Goal: Book appointment/travel/reservation

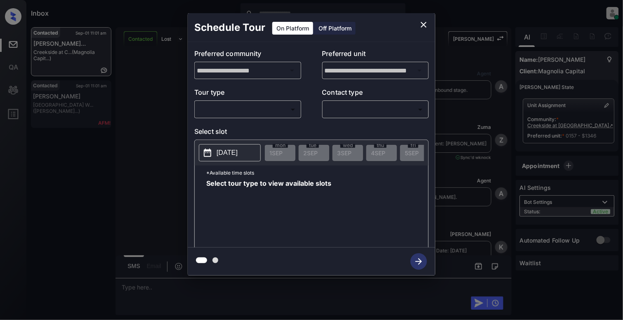
scroll to position [653, 0]
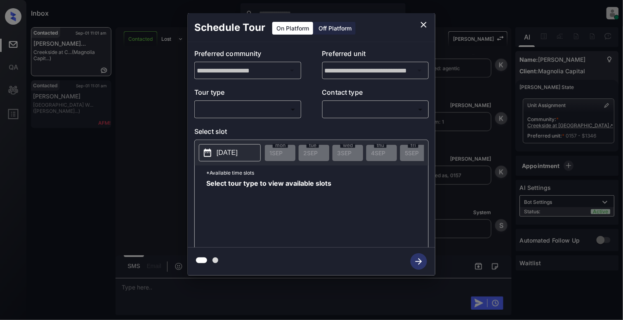
click at [247, 106] on body "Inbox [PERSON_NAME] Online Set yourself offline Set yourself on break Profile S…" at bounding box center [311, 160] width 623 height 320
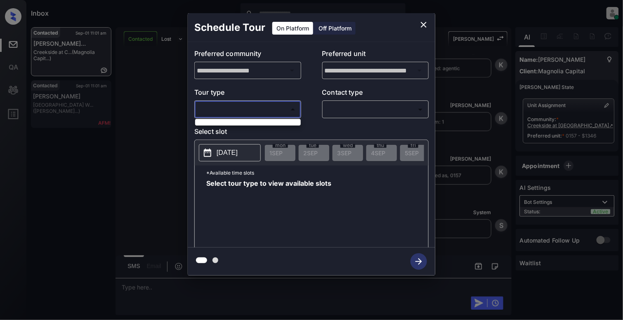
click at [230, 130] on div at bounding box center [311, 160] width 623 height 320
click at [254, 113] on body "Inbox [PERSON_NAME] Online Set yourself offline Set yourself on break Profile S…" at bounding box center [311, 160] width 623 height 320
click at [419, 24] on div at bounding box center [311, 160] width 623 height 320
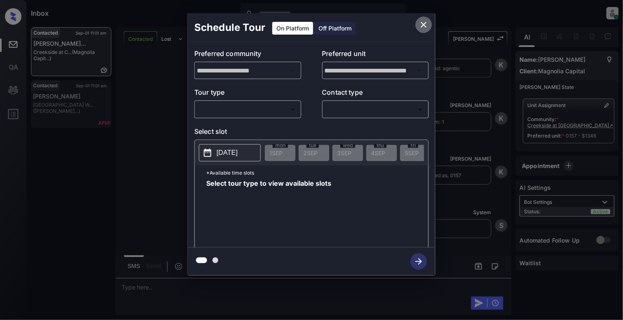
click at [419, 24] on icon "close" at bounding box center [424, 25] width 10 height 10
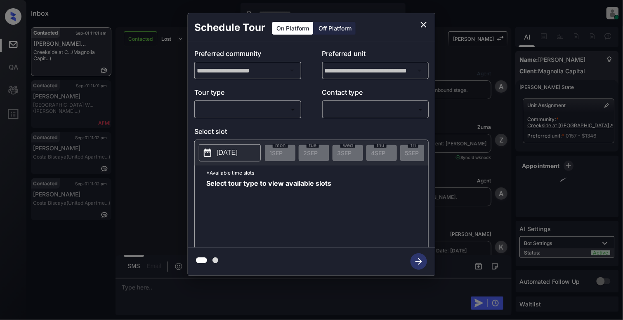
scroll to position [653, 0]
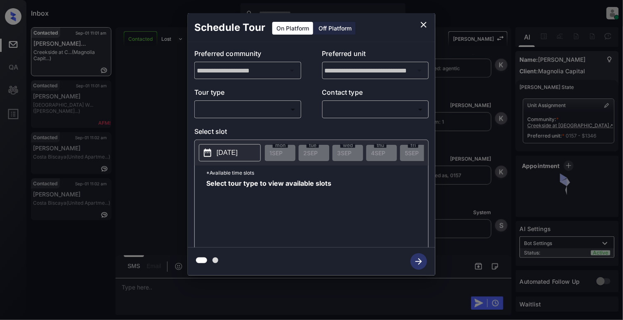
click at [266, 103] on body "Inbox Cynthia Montañez Online Set yourself offline Set yourself on break Profil…" at bounding box center [311, 160] width 623 height 320
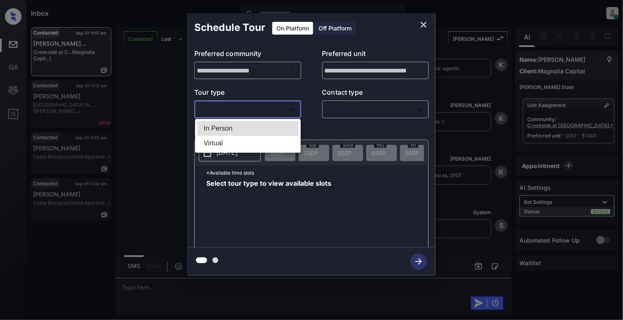
click at [235, 127] on li "In Person" at bounding box center [247, 128] width 101 height 15
type input "********"
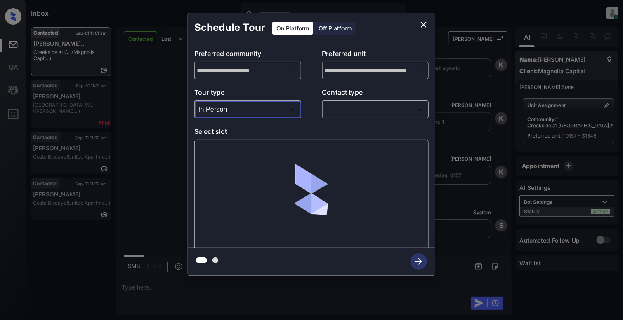
click at [369, 108] on body "Inbox Cynthia Montañez Online Set yourself offline Set yourself on break Profil…" at bounding box center [311, 160] width 623 height 320
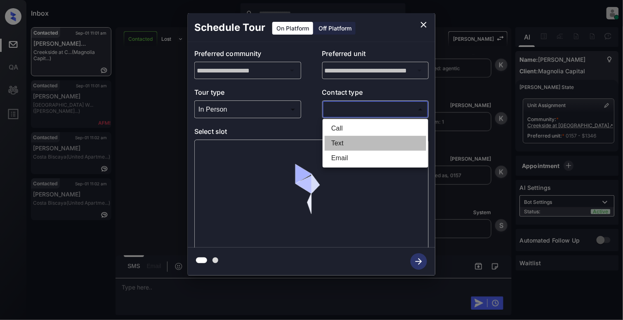
click at [340, 143] on li "Text" at bounding box center [375, 143] width 101 height 15
type input "****"
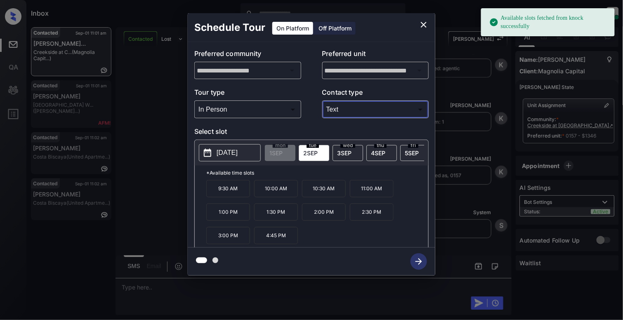
click at [233, 156] on p "2025-09-02" at bounding box center [226, 153] width 21 height 10
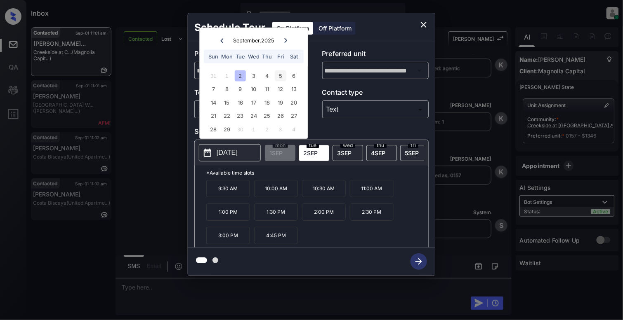
click at [280, 76] on div "5" at bounding box center [280, 75] width 11 height 11
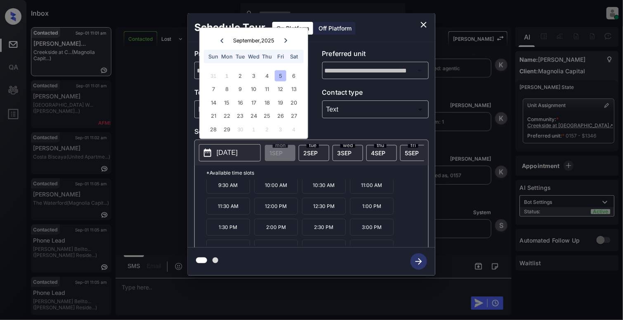
scroll to position [0, 0]
click at [424, 22] on icon "close" at bounding box center [424, 25] width 10 height 10
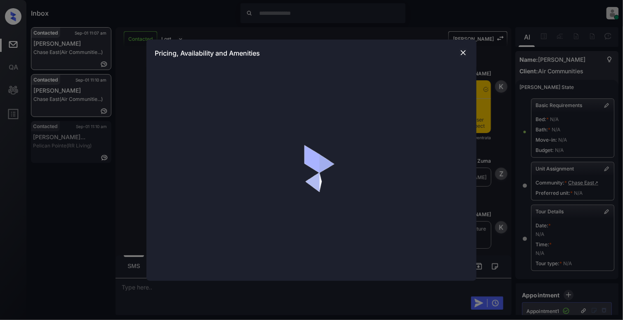
scroll to position [4223, 0]
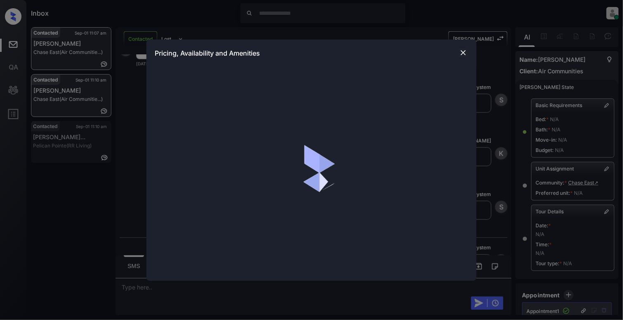
click at [459, 54] on img at bounding box center [463, 53] width 8 height 8
